Goal: Check status: Check status

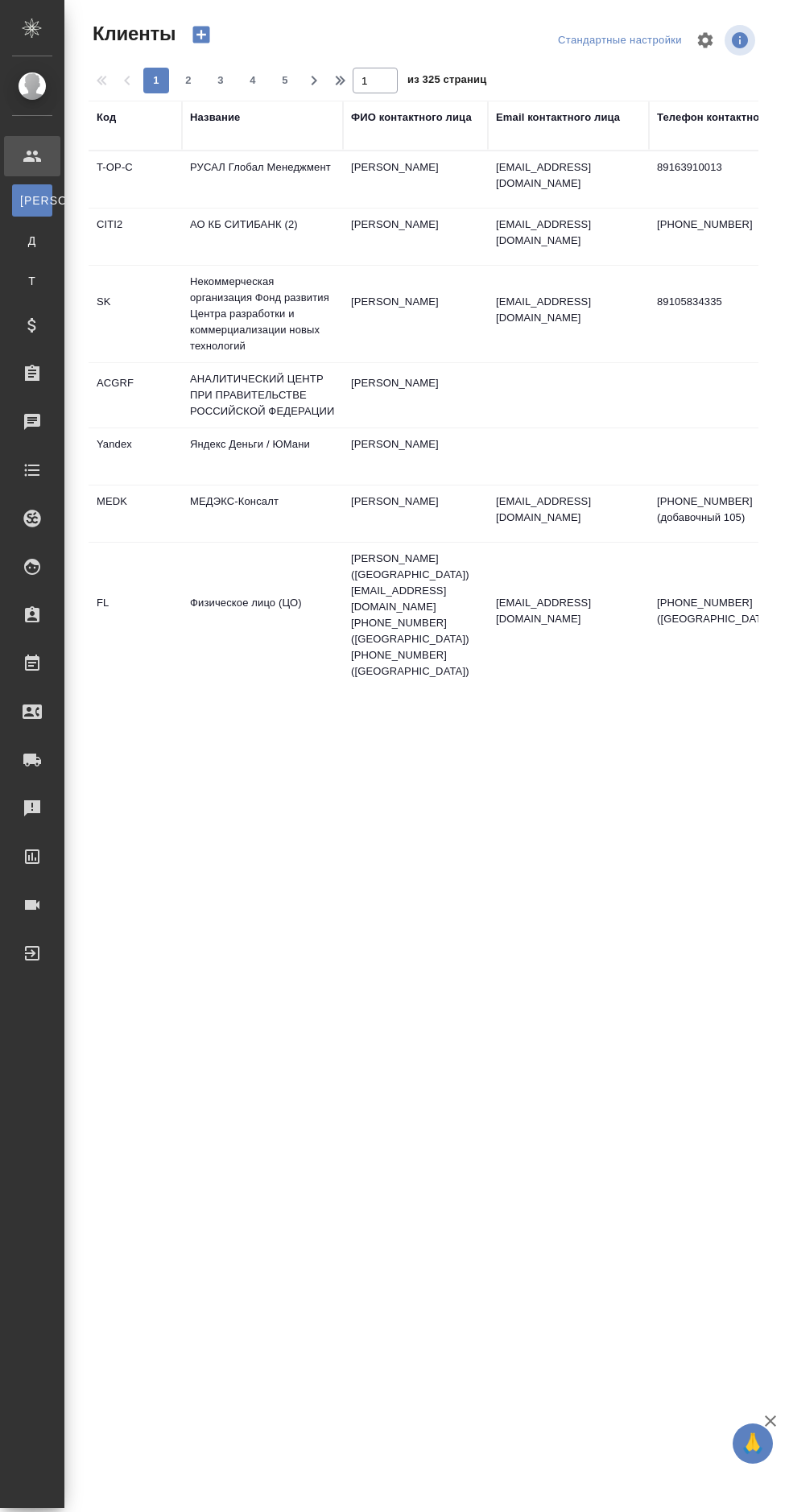
select select "RU"
click at [32, 334] on div "Спецификации" at bounding box center [12, 325] width 40 height 24
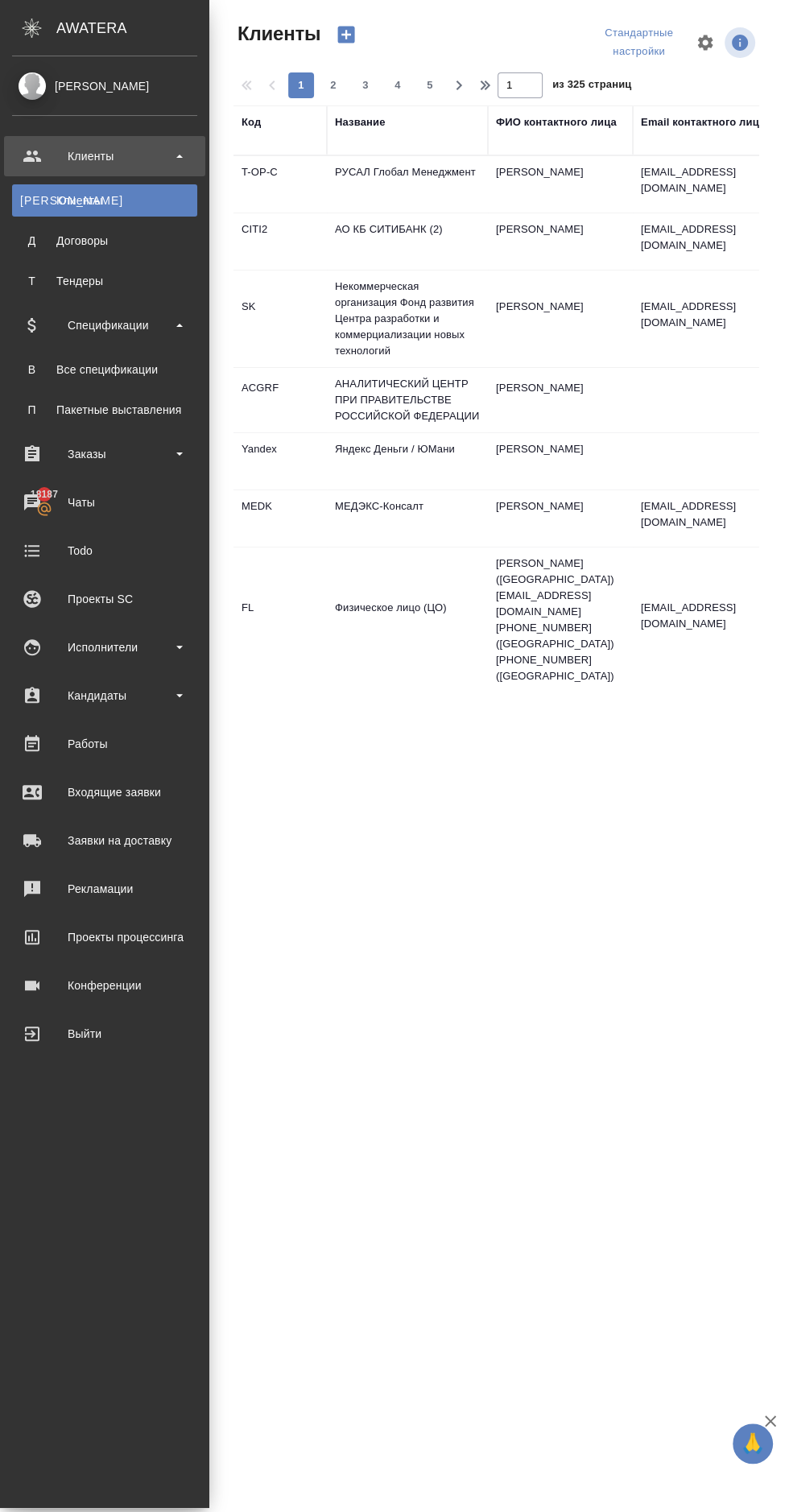
click at [134, 457] on div "Заказы" at bounding box center [105, 453] width 185 height 24
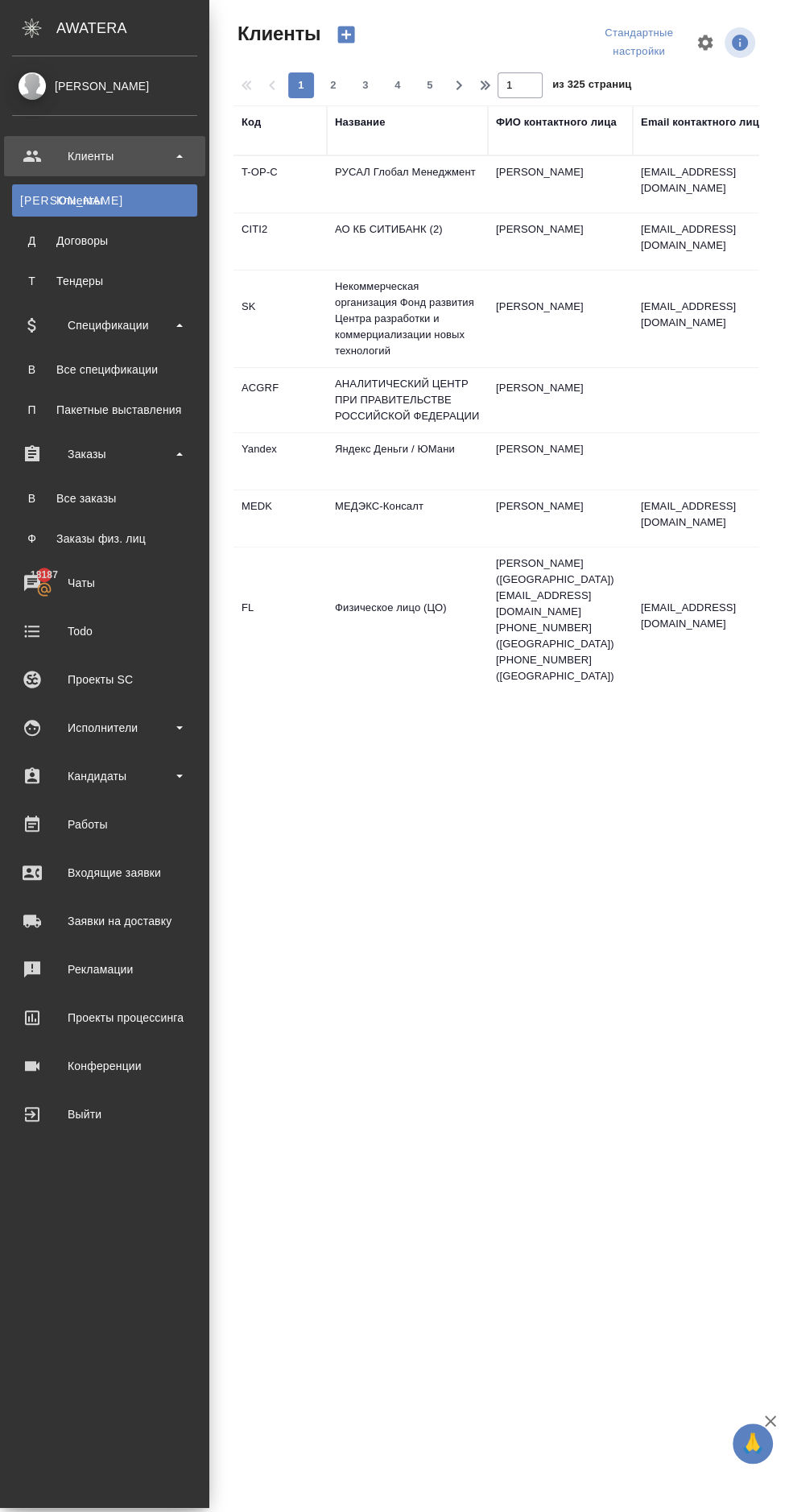
click at [140, 499] on div "Все заказы" at bounding box center [105, 498] width 169 height 16
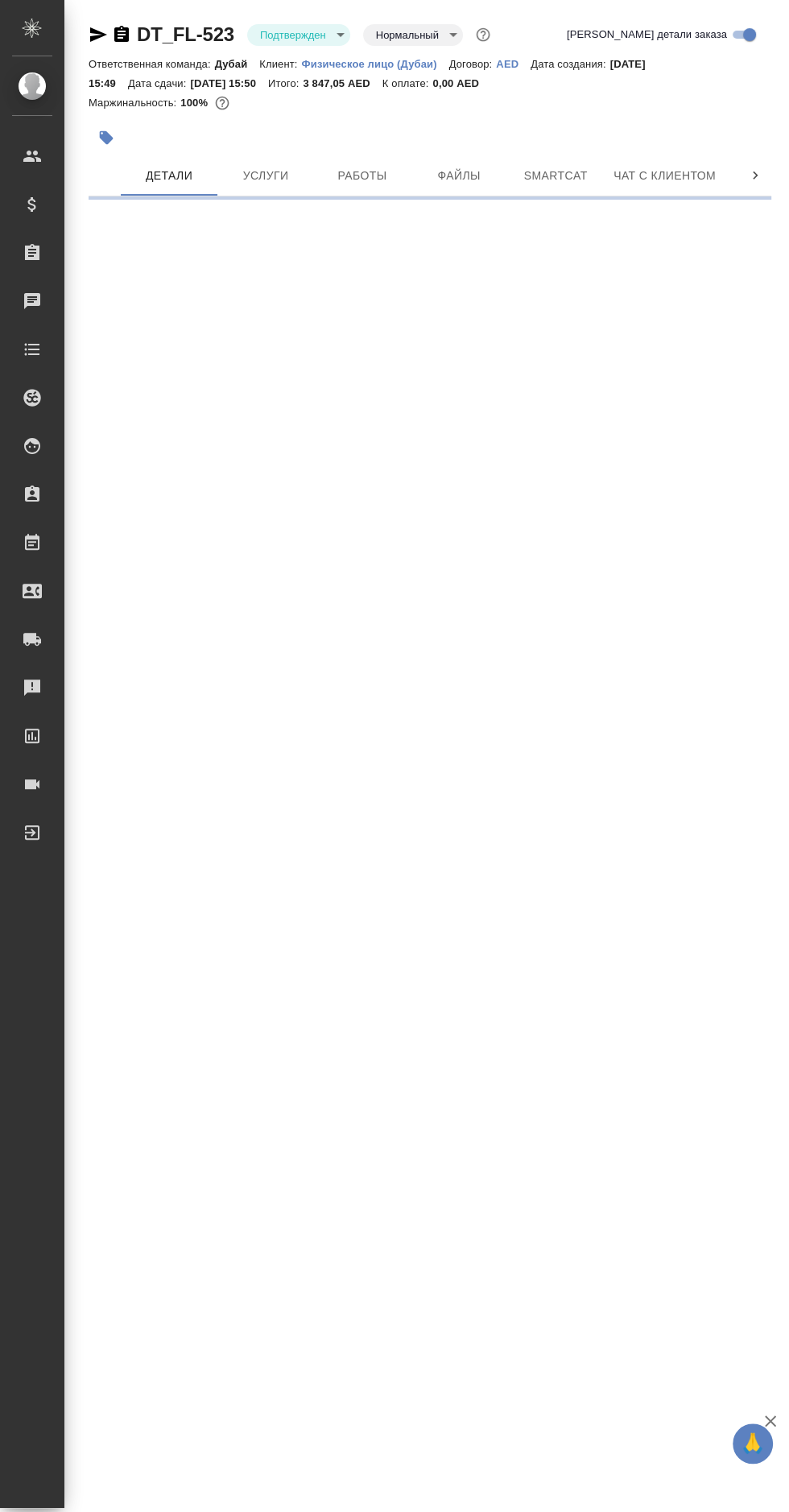
select select "RU"
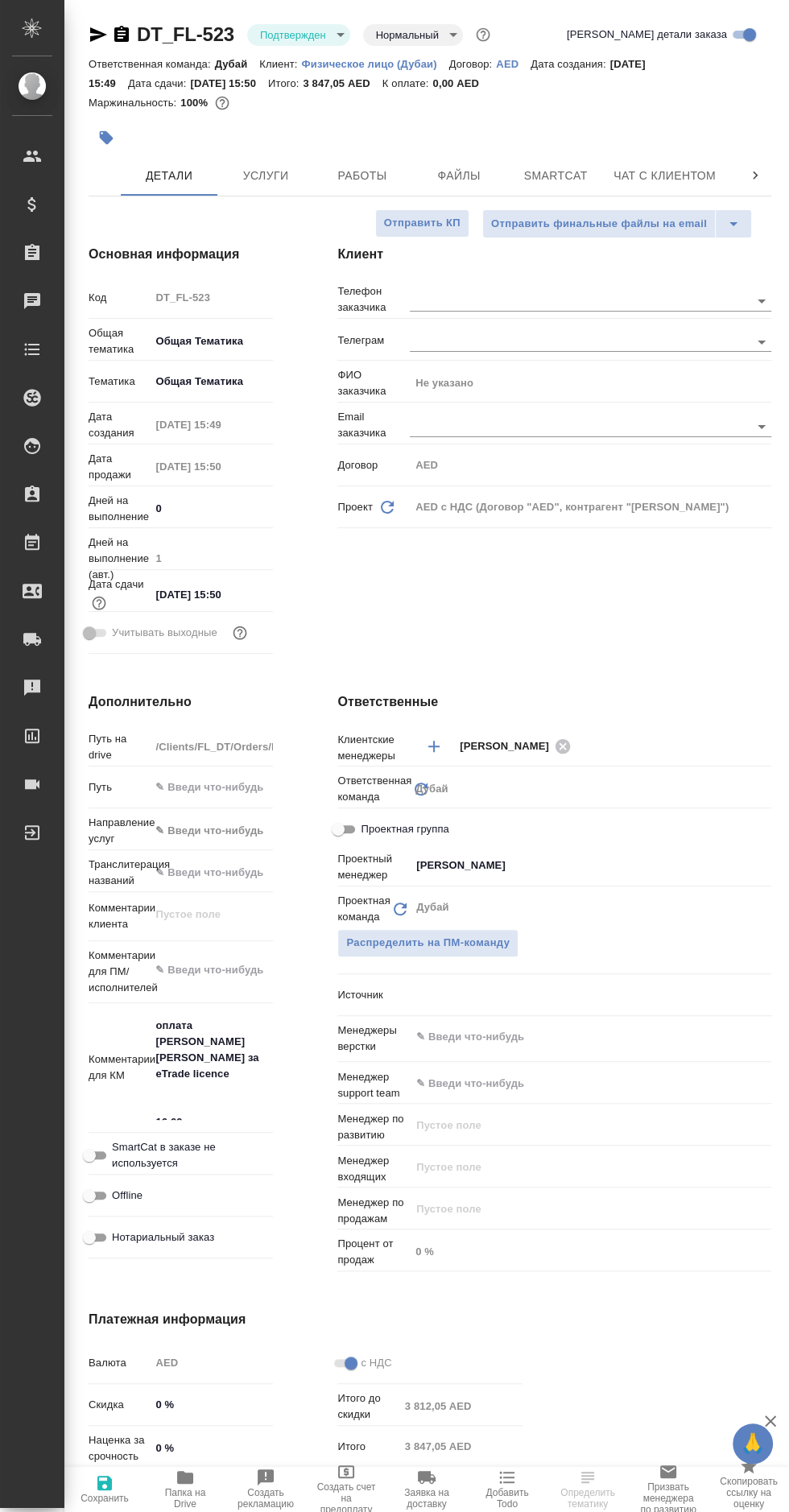
type textarea "x"
click at [256, 177] on span "Услуги" at bounding box center [265, 175] width 77 height 20
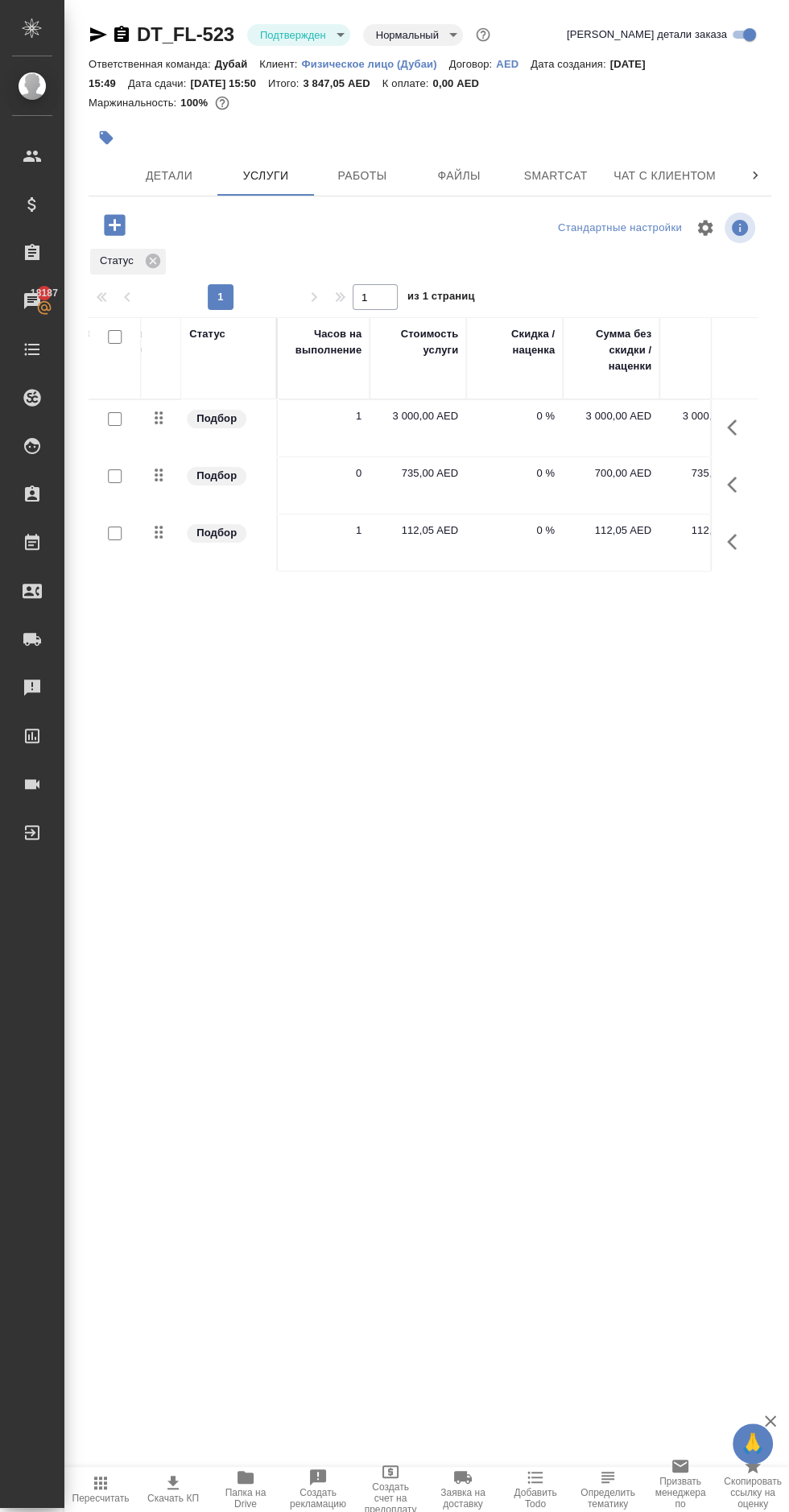
scroll to position [0, 847]
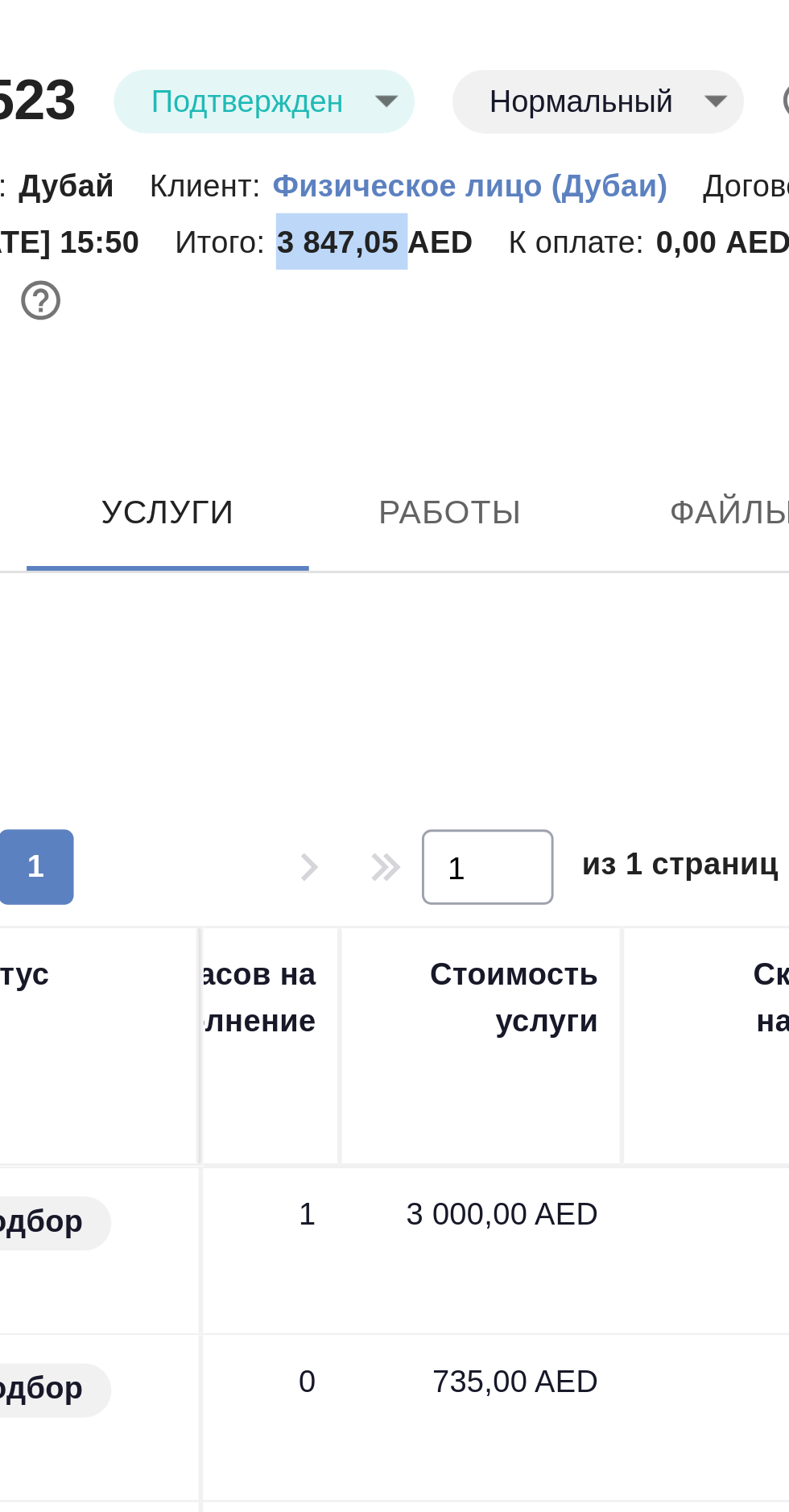
copy p "3 847,05"
